Goal: Task Accomplishment & Management: Manage account settings

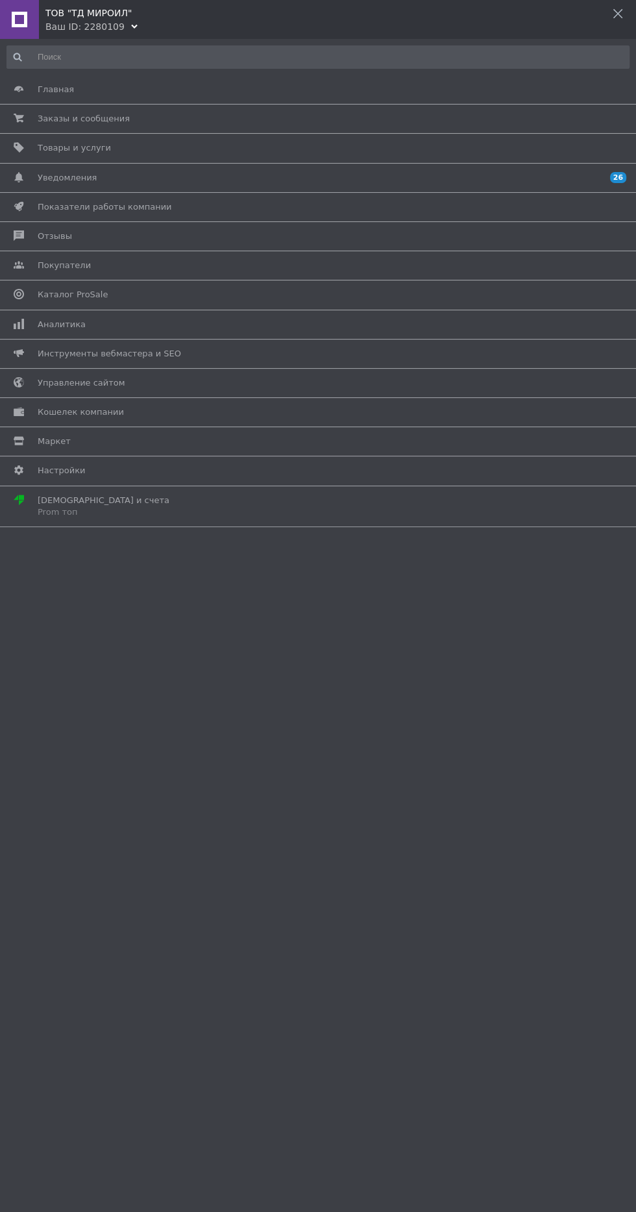
click at [204, 467] on span "Настройки" at bounding box center [316, 471] width 556 height 12
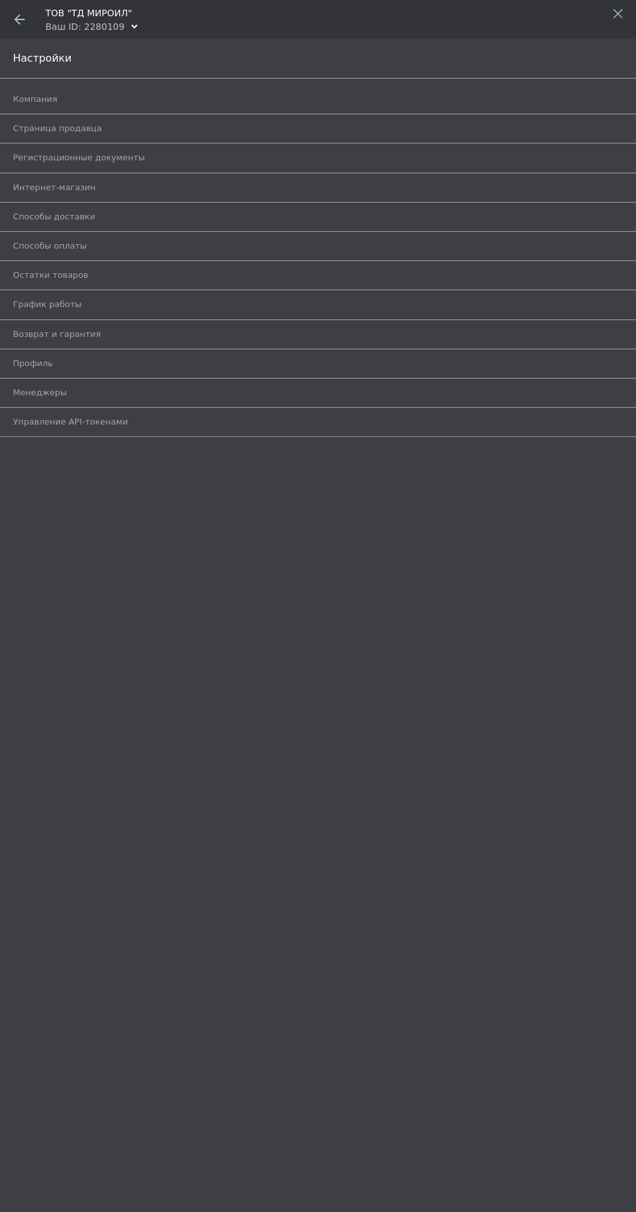
click at [256, 95] on span "Компания" at bounding box center [303, 99] width 581 height 12
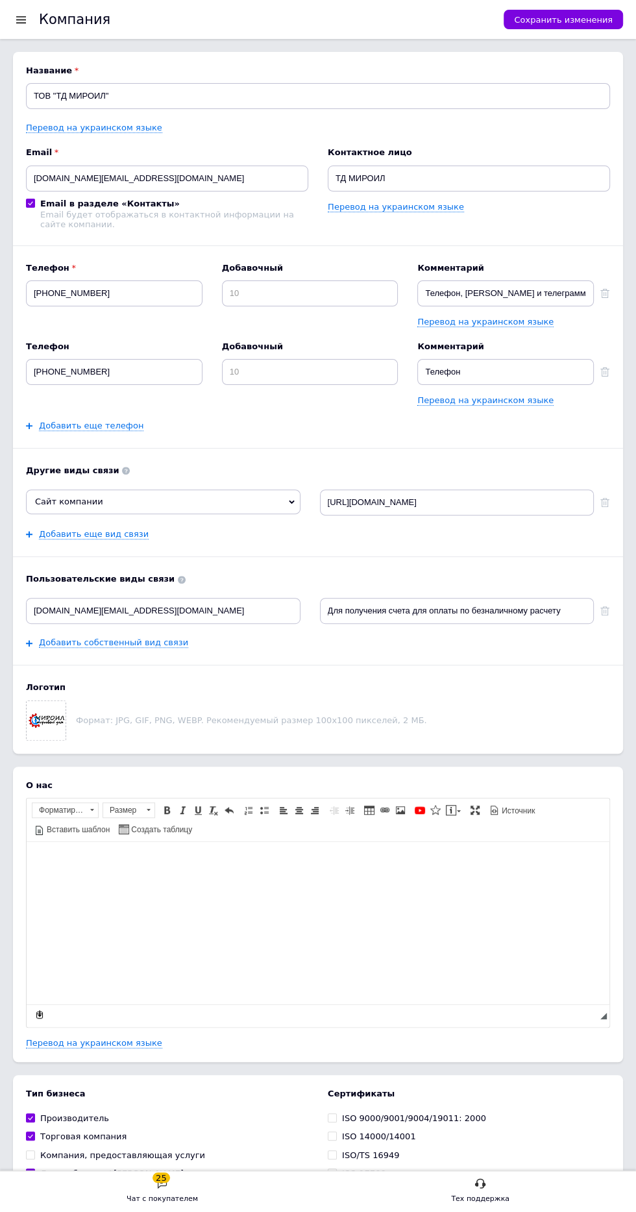
click at [21, 19] on div at bounding box center [21, 20] width 16 height 12
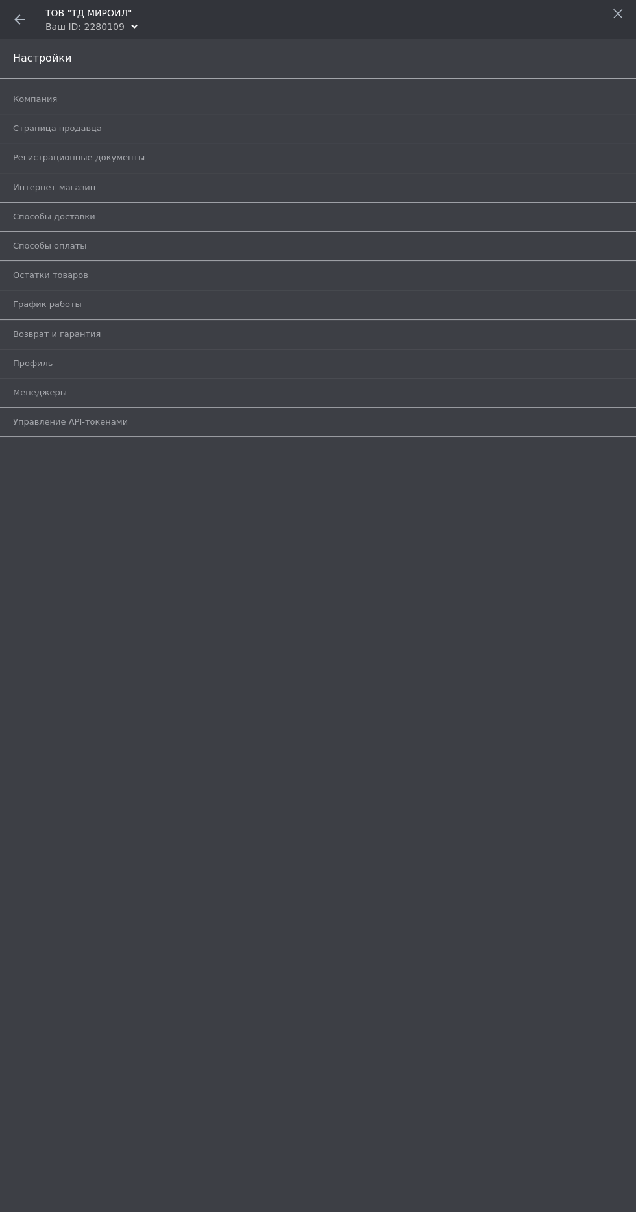
click at [157, 186] on span "Интернет-магазин" at bounding box center [303, 188] width 581 height 12
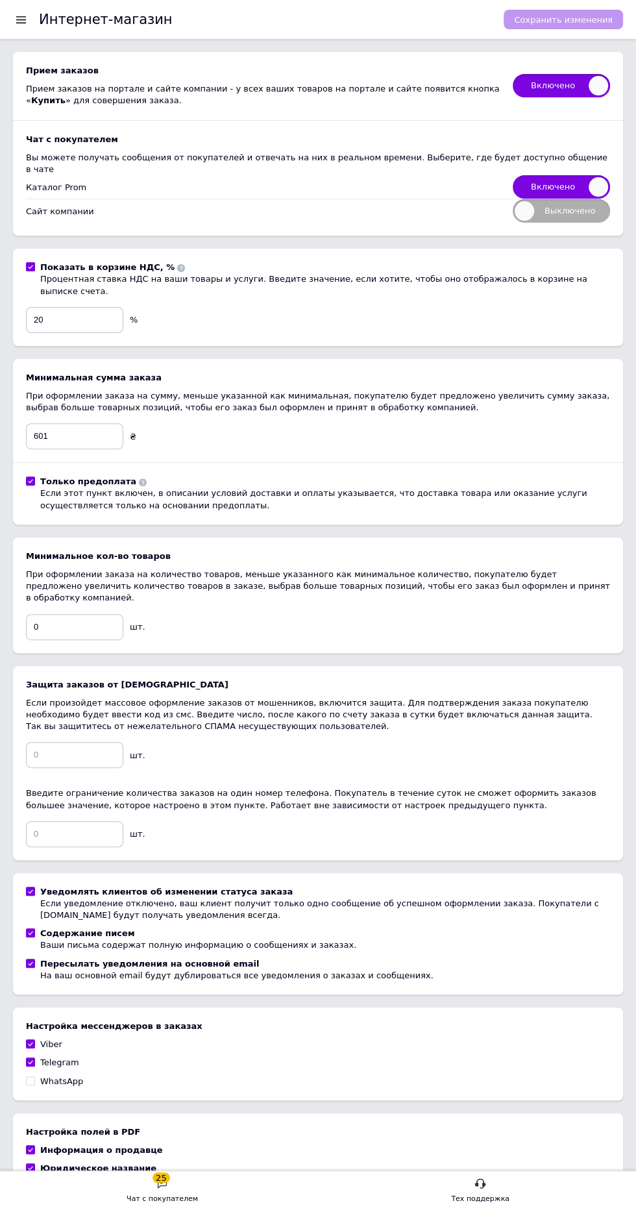
click at [96, 462] on div at bounding box center [318, 462] width 610 height 1
click at [93, 423] on input "601" at bounding box center [74, 436] width 97 height 26
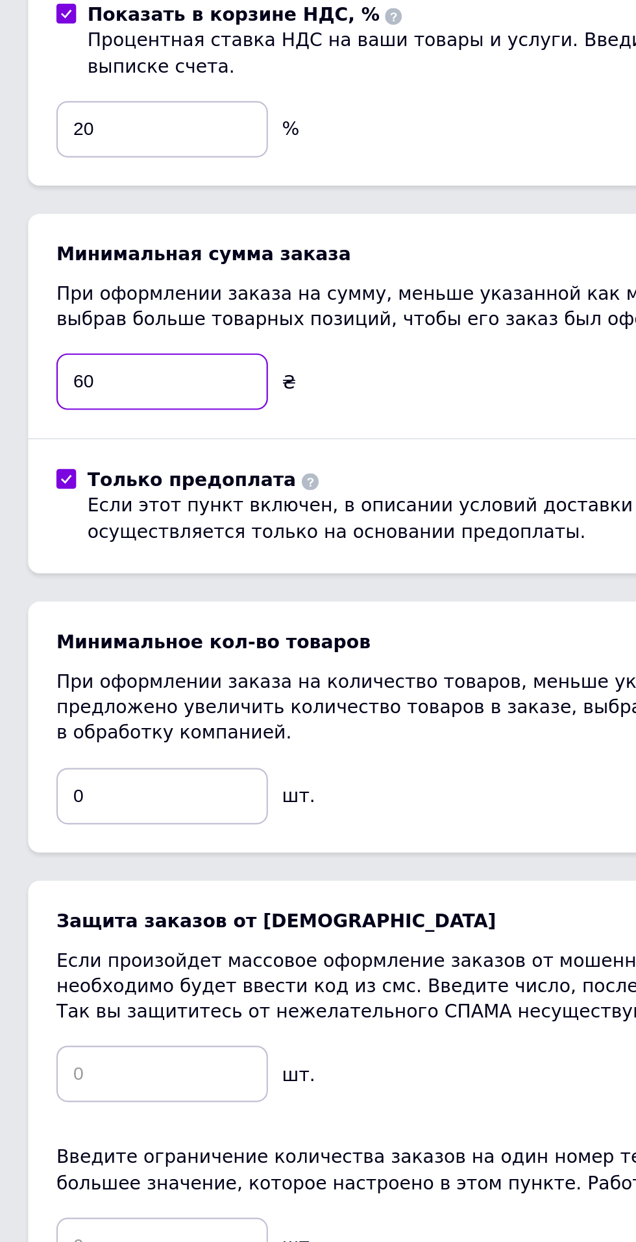
type input "6"
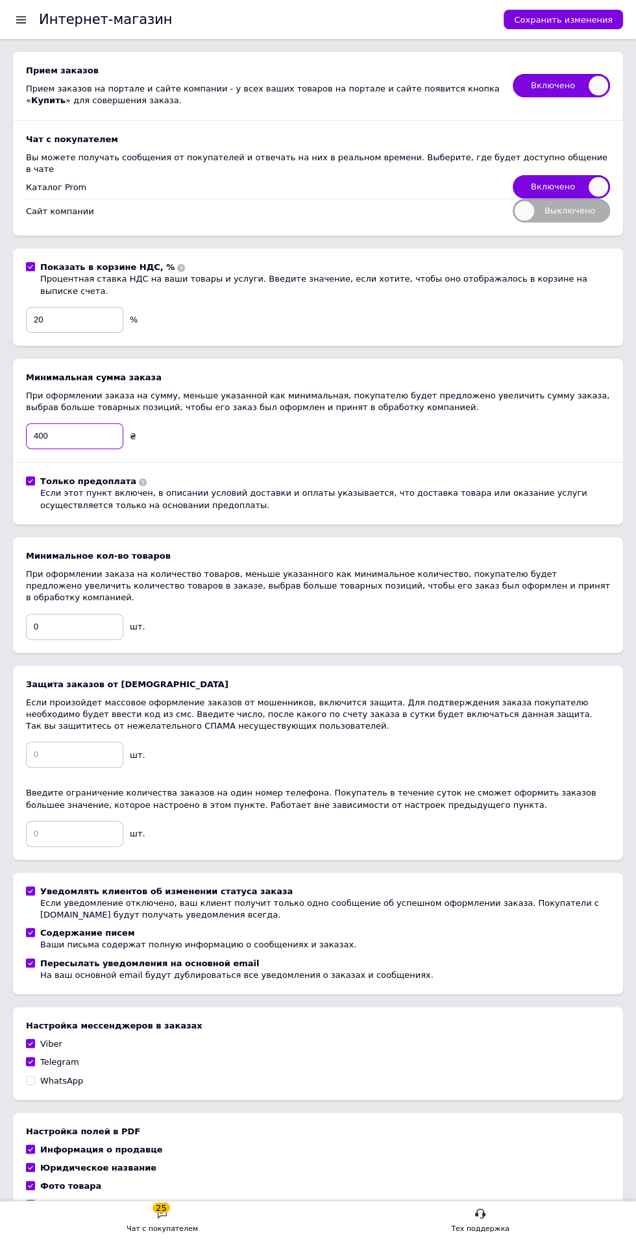
type input "400"
click at [595, 19] on span "Сохранить изменения" at bounding box center [563, 20] width 99 height 10
